Goal: Task Accomplishment & Management: Manage account settings

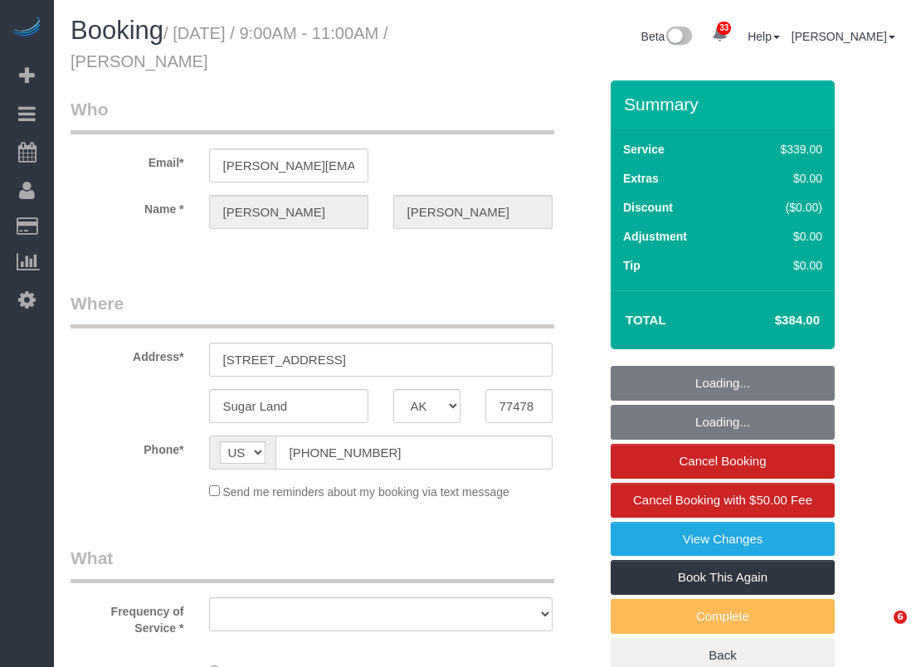
select select "[GEOGRAPHIC_DATA]"
select select "object:18225"
select select "string:fspay-8cf1dd3c-5bf7-4bf8-aba8-7c595580cb25"
select select "3"
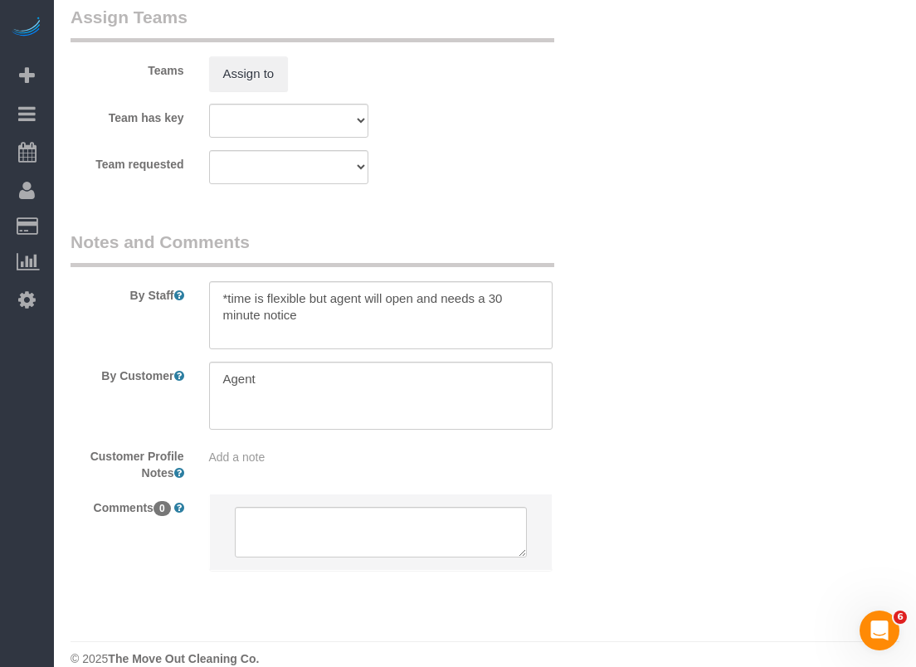
scroll to position [1825, 0]
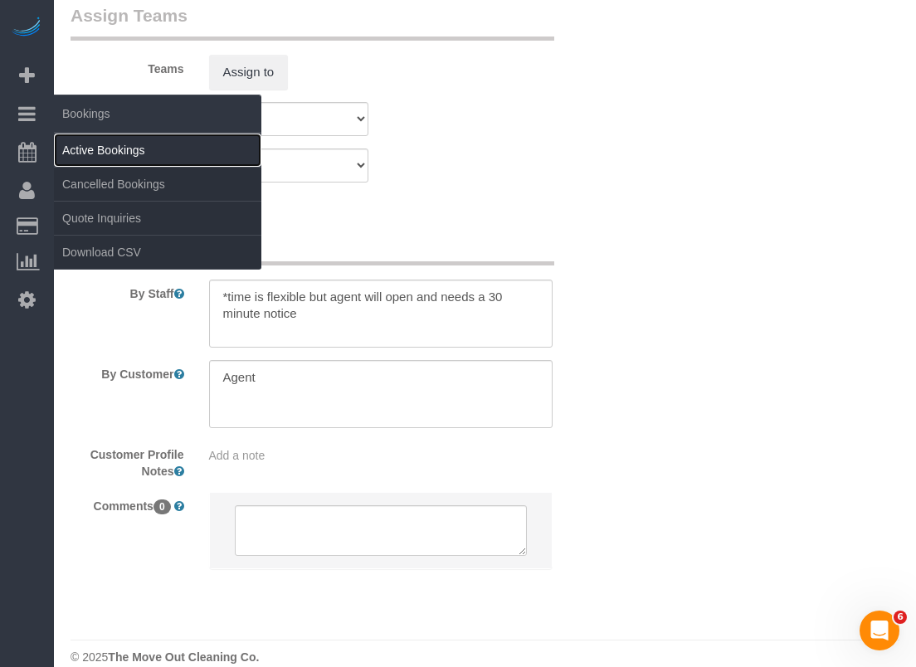
click at [100, 143] on link "Active Bookings" at bounding box center [157, 150] width 207 height 33
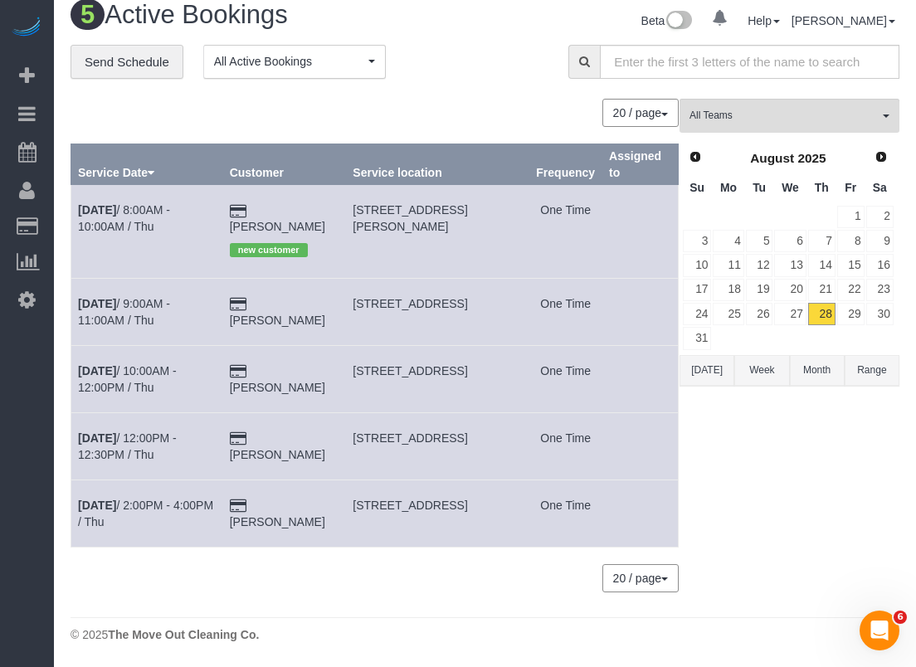
scroll to position [0, 0]
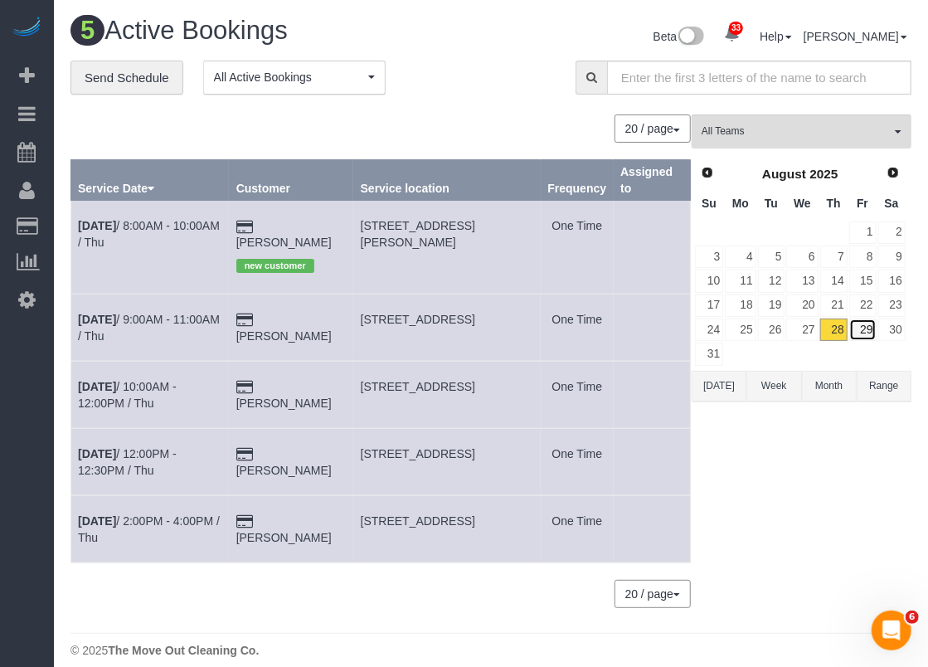
click at [857, 328] on link "29" at bounding box center [862, 329] width 27 height 22
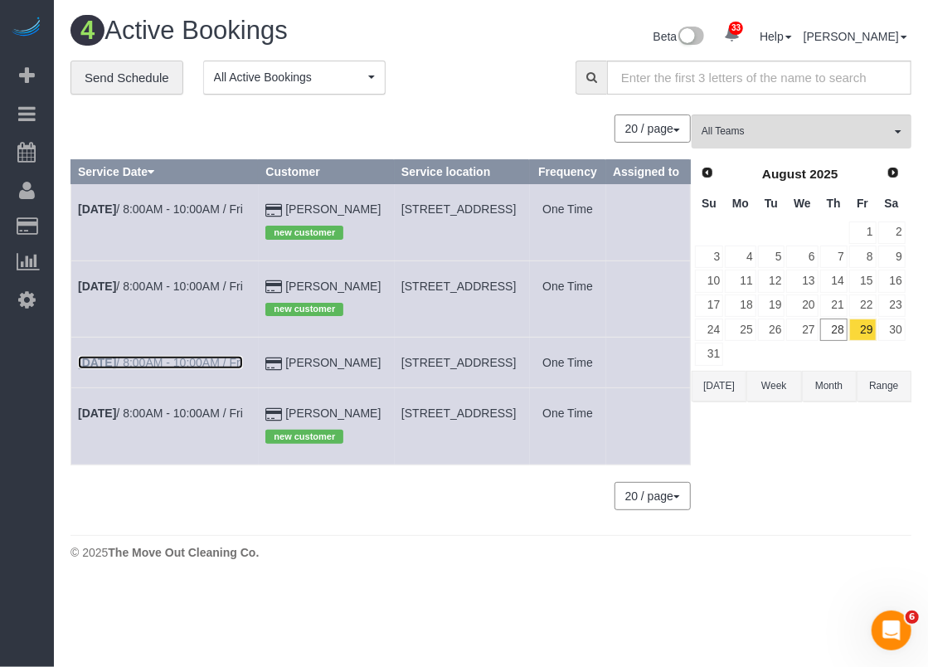
click at [166, 369] on link "[DATE] 8:00AM - 10:00AM / Fri" at bounding box center [160, 362] width 165 height 13
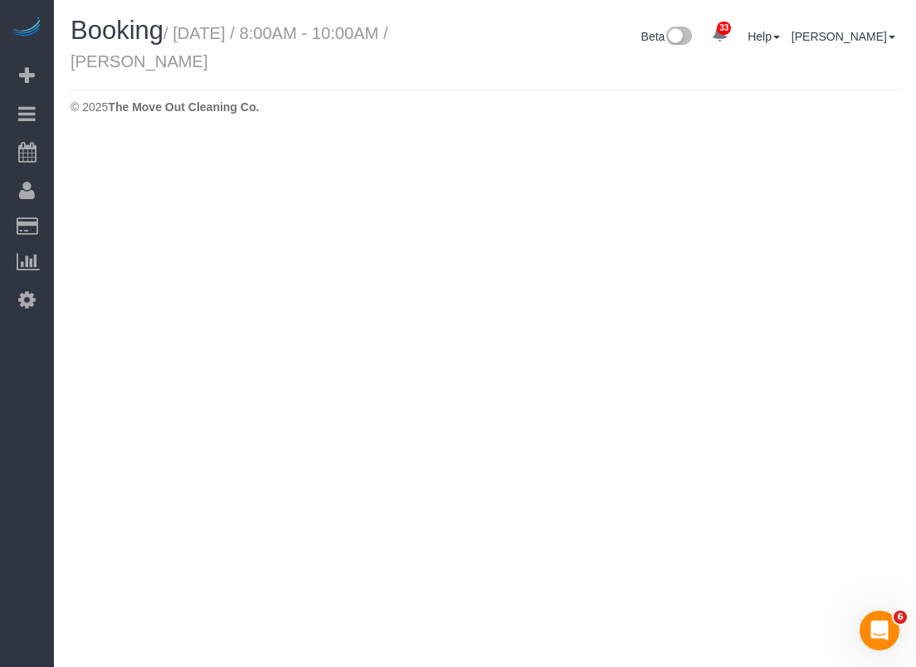
select select "[GEOGRAPHIC_DATA]"
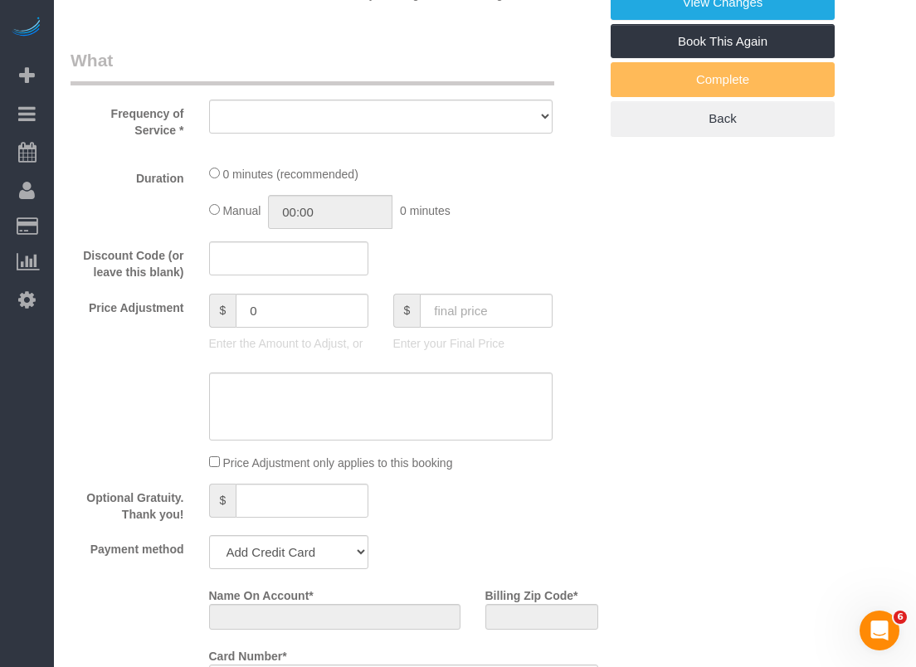
select select "object:18980"
select select "string:fspay-467fe19d-97f3-48ad-833f-c87be1560f19"
select select "spot355"
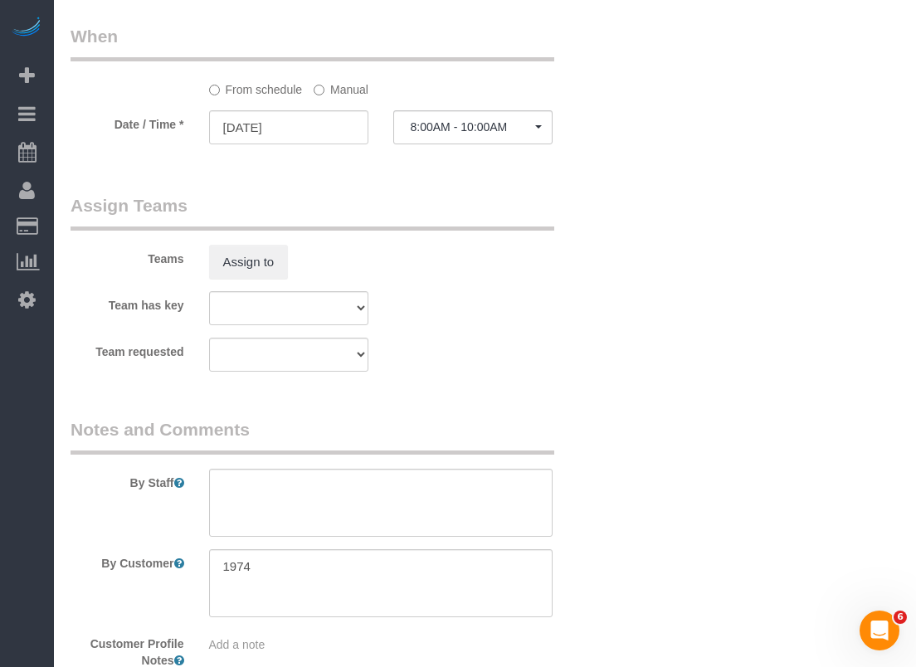
select select "object:19058"
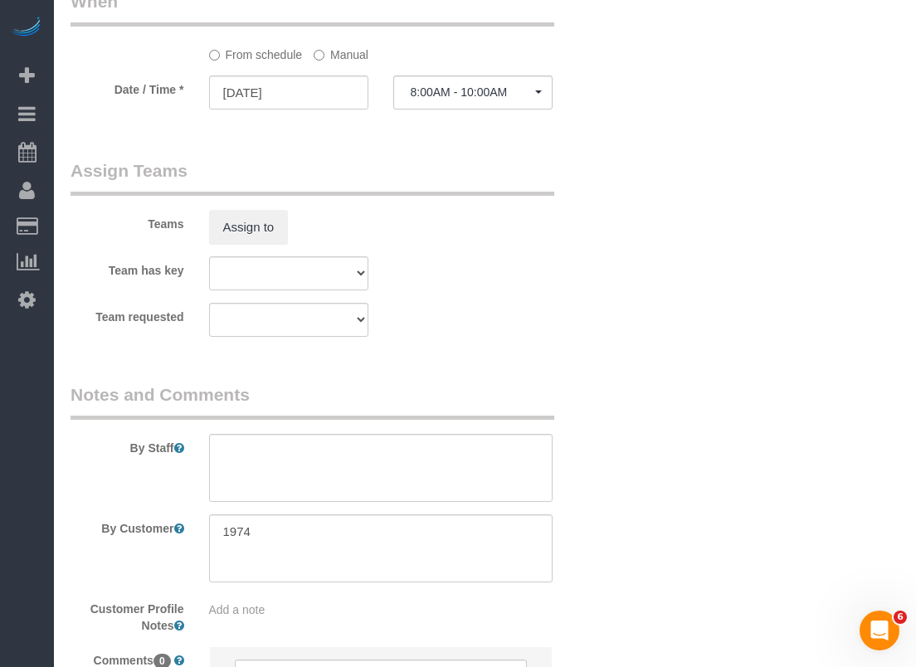
select select "3"
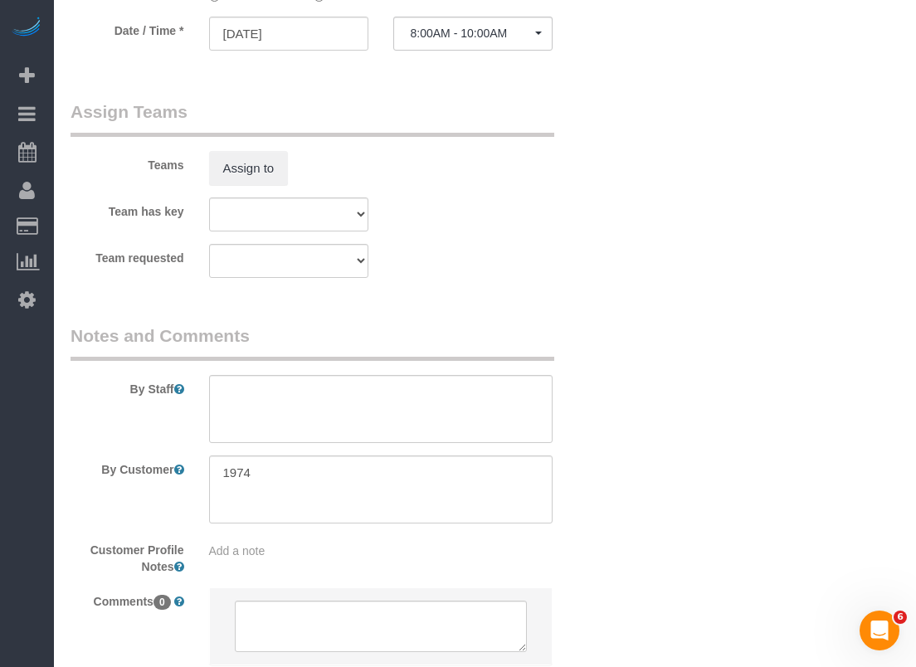
scroll to position [1721, 0]
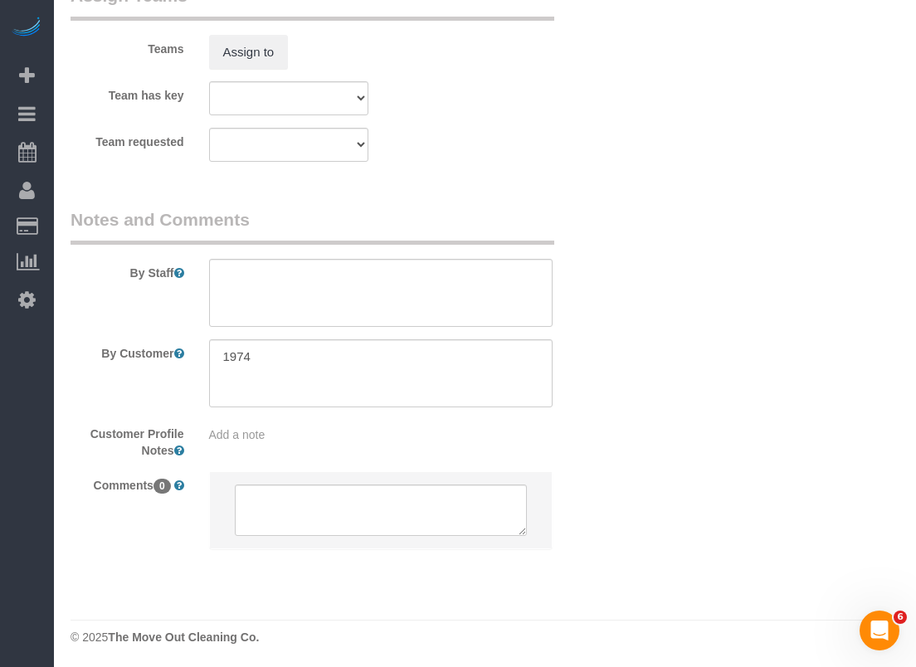
click at [207, 358] on div at bounding box center [381, 373] width 368 height 68
click at [221, 353] on textarea at bounding box center [380, 373] width 343 height 68
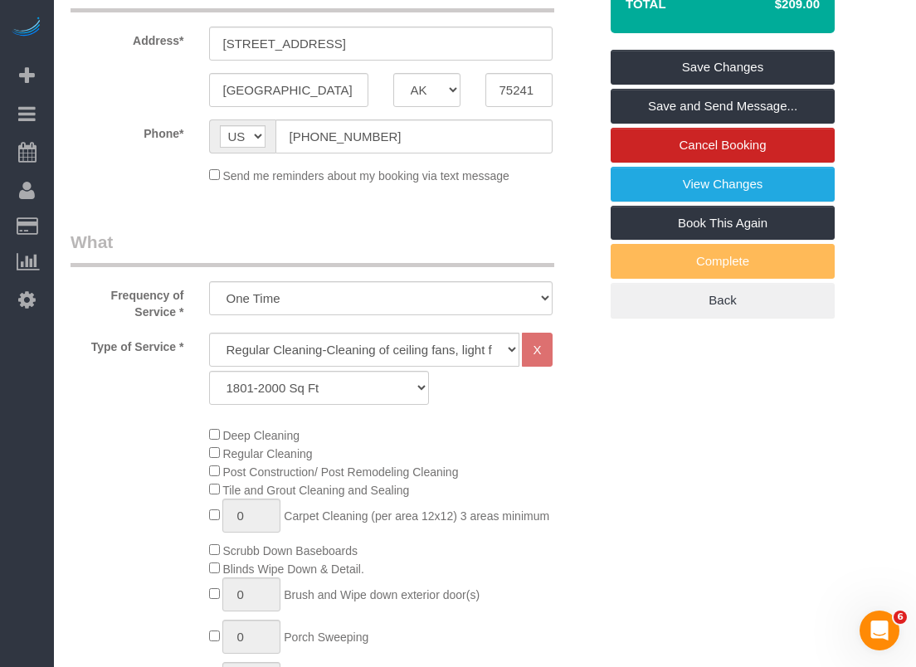
scroll to position [145, 0]
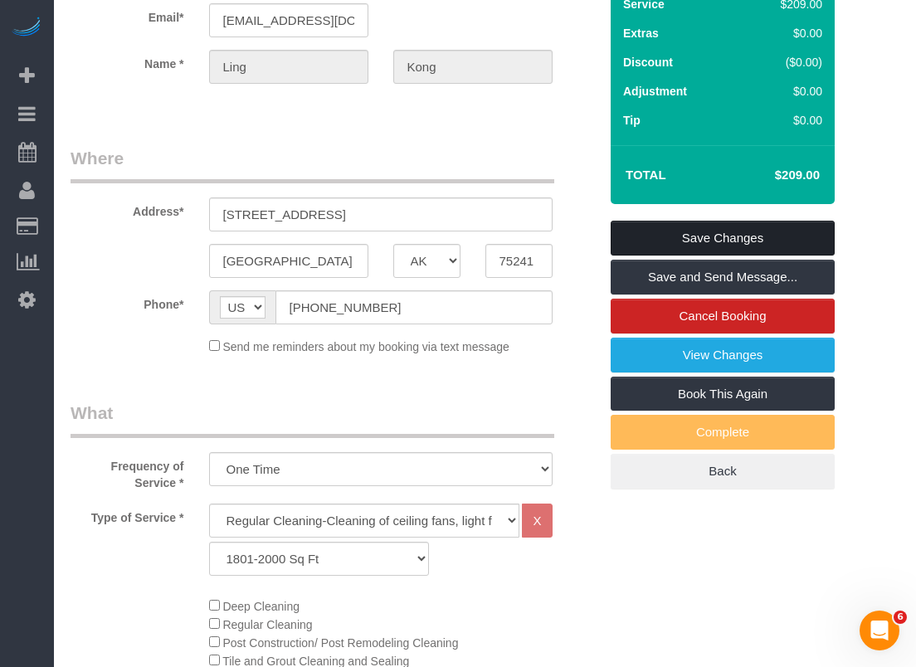
type textarea "Lock box is on the front door. Code is 1974"
click at [748, 243] on link "Save Changes" at bounding box center [722, 238] width 224 height 35
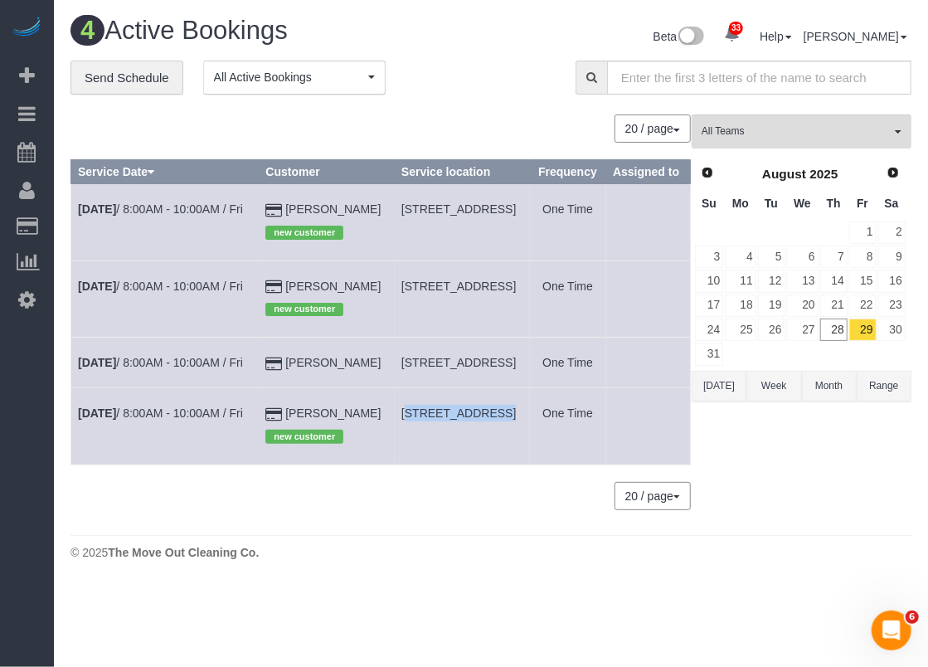
drag, startPoint x: 359, startPoint y: 469, endPoint x: 445, endPoint y: 462, distance: 85.7
click at [445, 462] on td "[STREET_ADDRESS]" at bounding box center [462, 426] width 135 height 76
copy span "[STREET_ADDRESS]"
click at [894, 329] on link "30" at bounding box center [891, 329] width 27 height 22
